Goal: Transaction & Acquisition: Purchase product/service

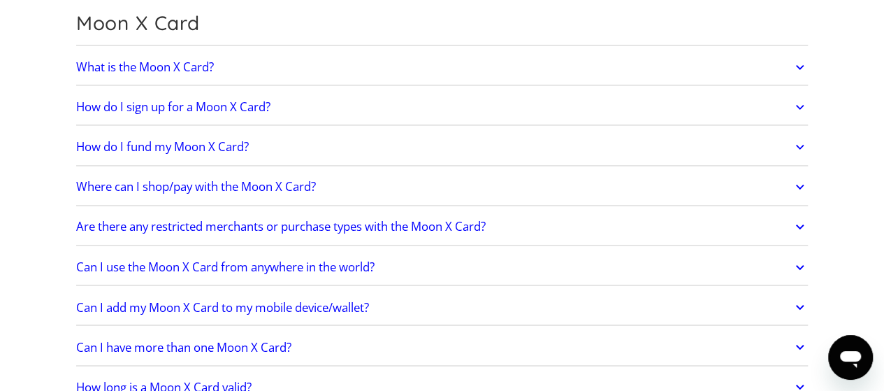
scroll to position [1043, 0]
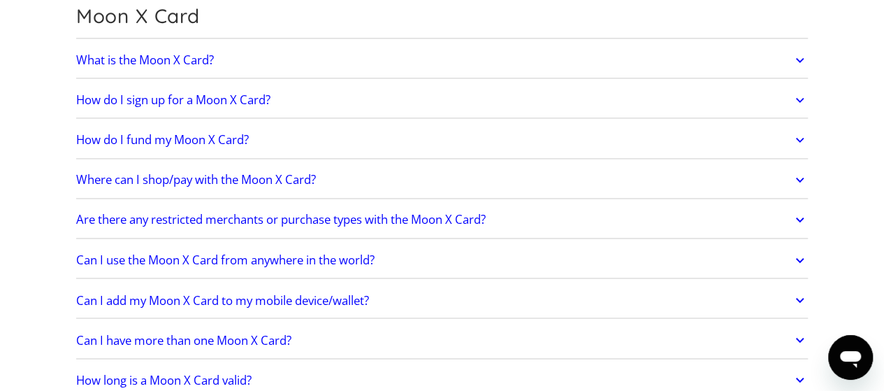
click at [436, 205] on link "Are there any restricted merchants or purchase types with the Moon X Card?" at bounding box center [442, 219] width 732 height 29
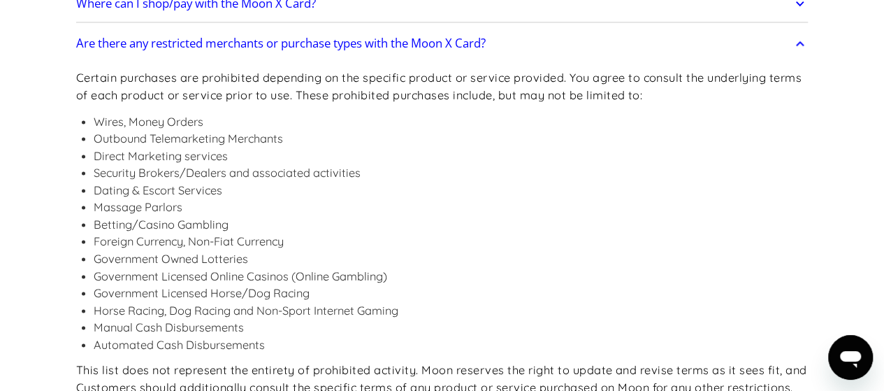
scroll to position [1219, 0]
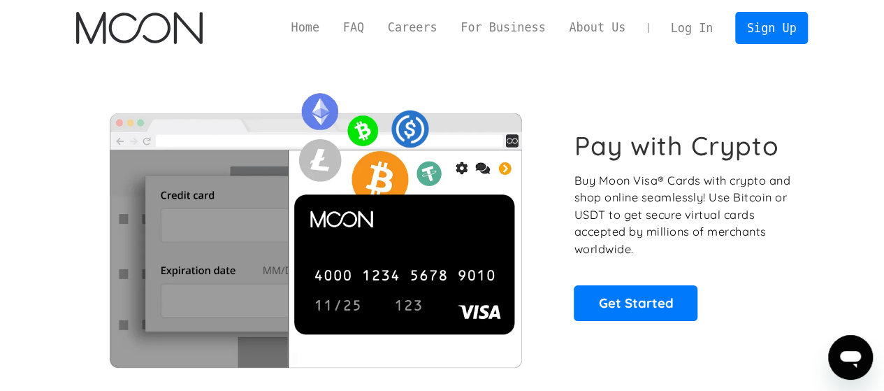
click at [695, 36] on link "Log In" at bounding box center [692, 28] width 66 height 31
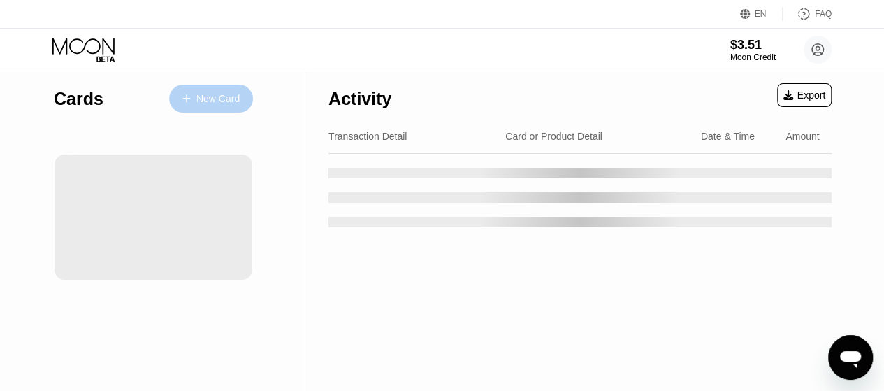
click at [212, 89] on div "New Card" at bounding box center [211, 99] width 84 height 28
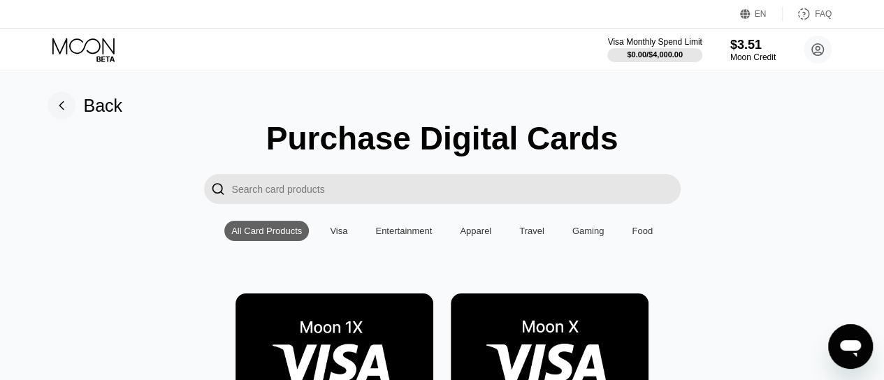
click at [349, 187] on input "Search card products" at bounding box center [456, 189] width 449 height 30
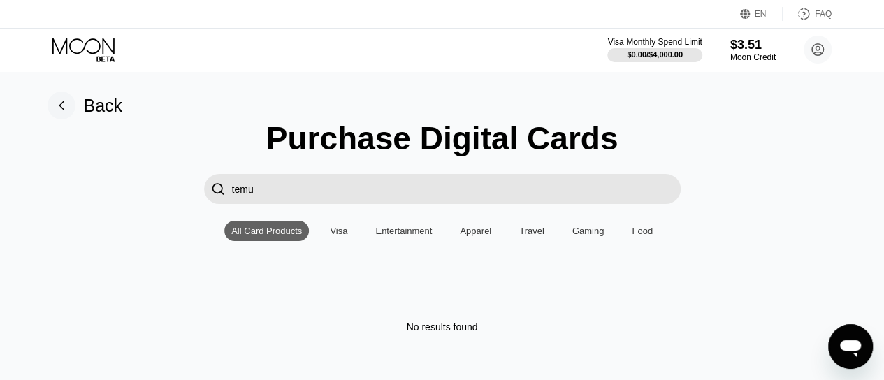
drag, startPoint x: 285, startPoint y: 198, endPoint x: 211, endPoint y: 199, distance: 74.1
click at [211, 199] on div " temu" at bounding box center [442, 189] width 477 height 30
type input "ali bab"
